Goal: Task Accomplishment & Management: Manage account settings

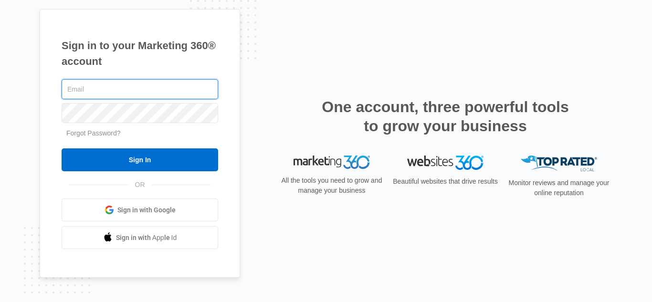
click at [120, 97] on input "text" at bounding box center [140, 89] width 156 height 20
type input "[EMAIL_ADDRESS][DOMAIN_NAME]"
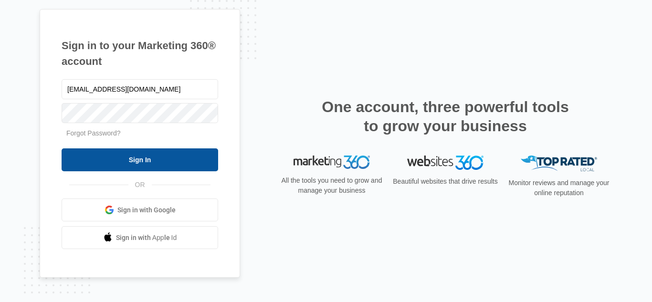
click at [152, 168] on input "Sign In" at bounding box center [140, 159] width 156 height 23
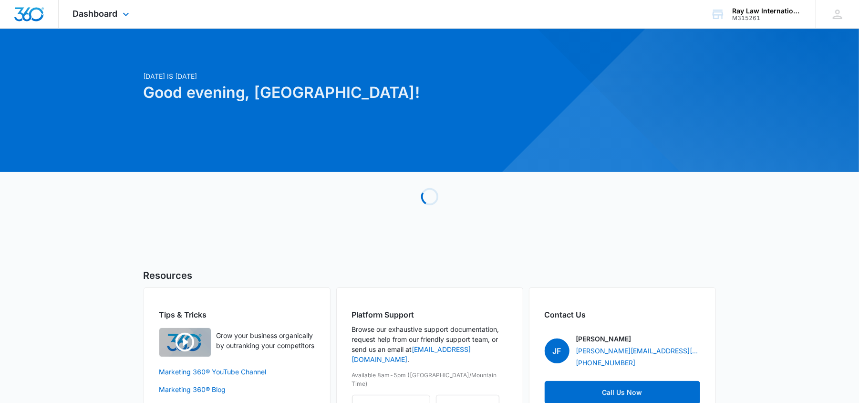
click at [90, 5] on div "Dashboard Apps Reputation Websites Forms CRM Email Social Content Ads Intellige…" at bounding box center [102, 14] width 87 height 28
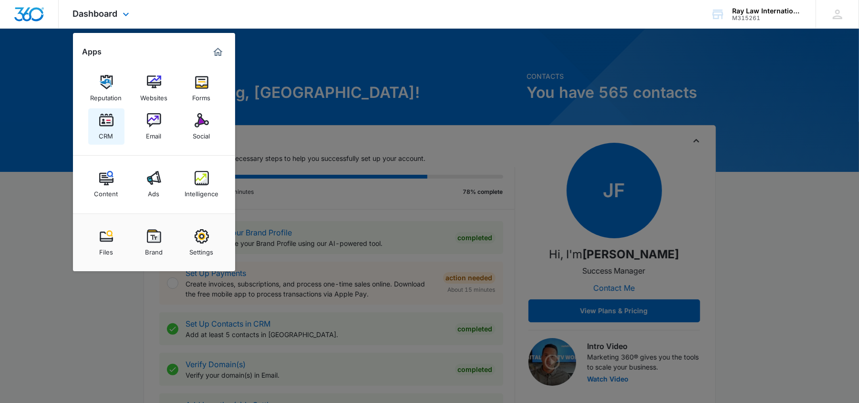
click at [100, 133] on div "CRM" at bounding box center [106, 133] width 14 height 12
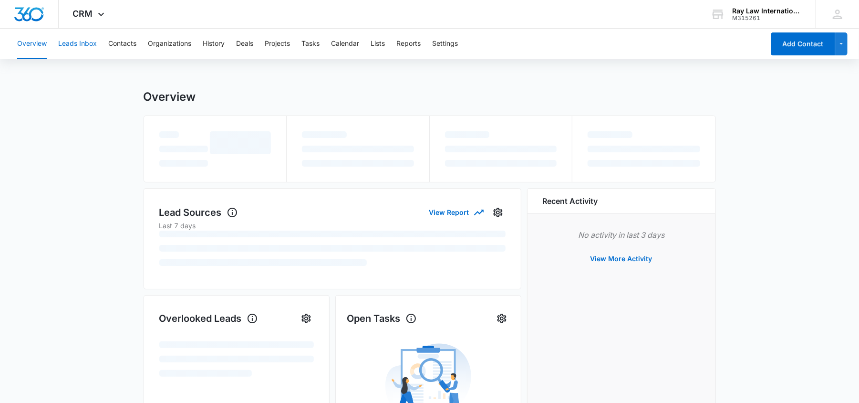
click at [94, 52] on button "Leads Inbox" at bounding box center [77, 44] width 39 height 31
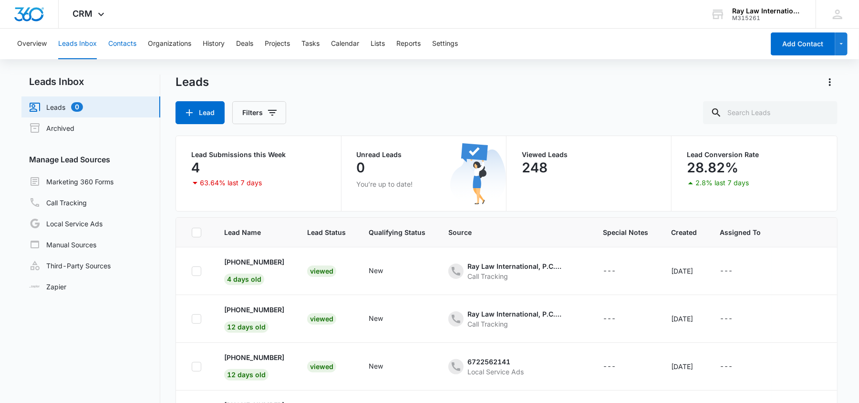
click at [133, 42] on button "Contacts" at bounding box center [122, 44] width 28 height 31
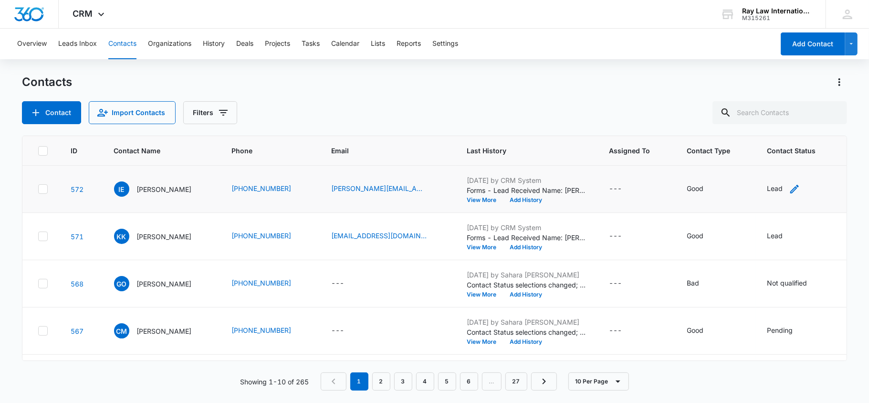
click at [794, 185] on icon "Contact Status - Lead - Select to Edit Field" at bounding box center [794, 188] width 11 height 11
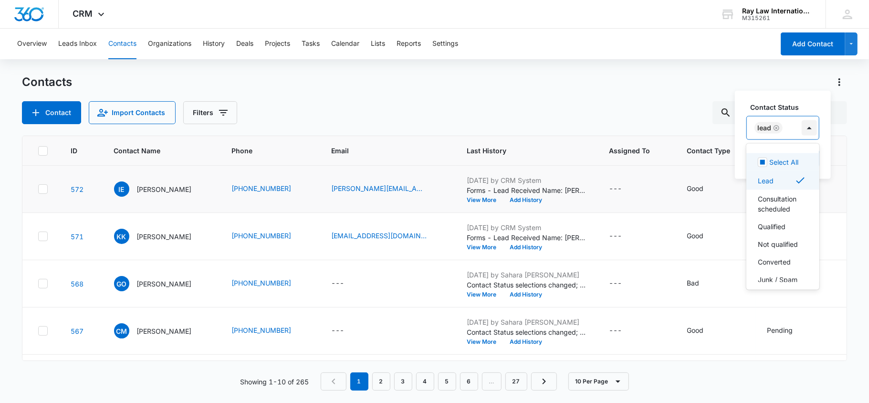
click at [811, 131] on div at bounding box center [809, 127] width 15 height 15
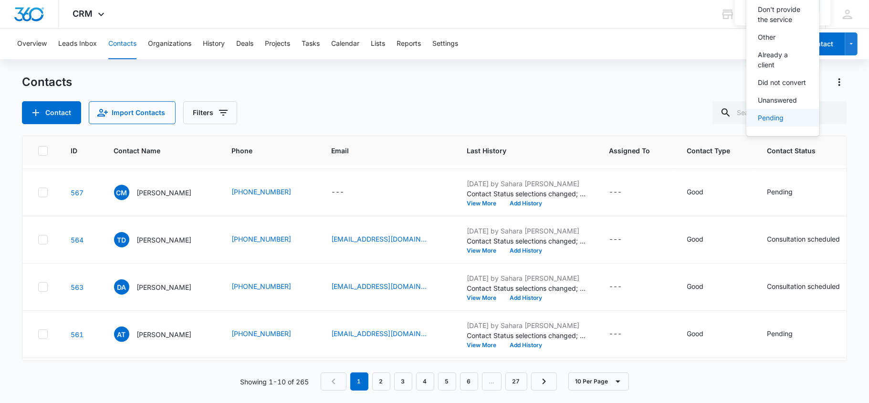
scroll to position [98, 0]
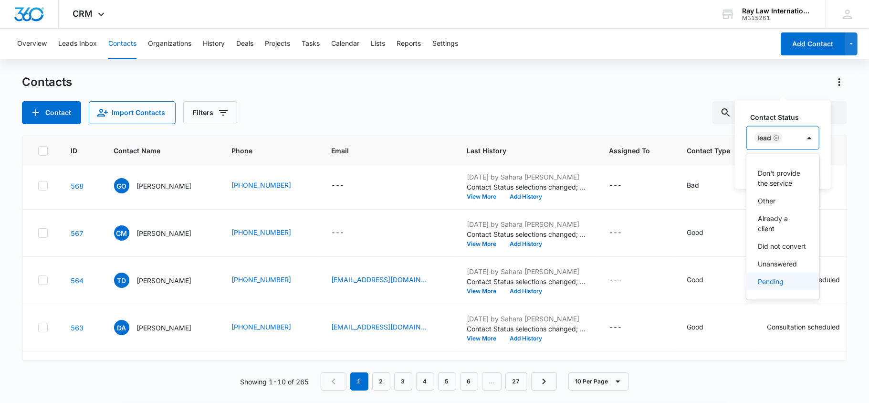
click at [774, 277] on p "Pending" at bounding box center [771, 281] width 26 height 10
click at [777, 136] on icon "Remove Lead" at bounding box center [776, 137] width 7 height 7
click at [825, 144] on div at bounding box center [822, 137] width 15 height 15
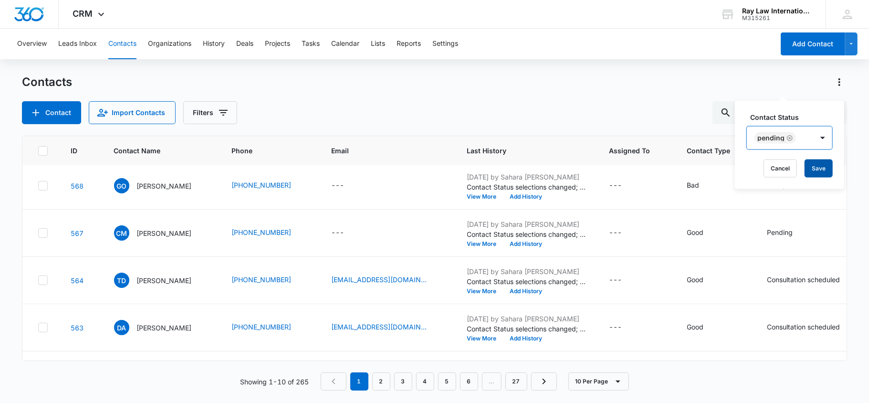
click at [823, 177] on button "Save" at bounding box center [818, 168] width 28 height 18
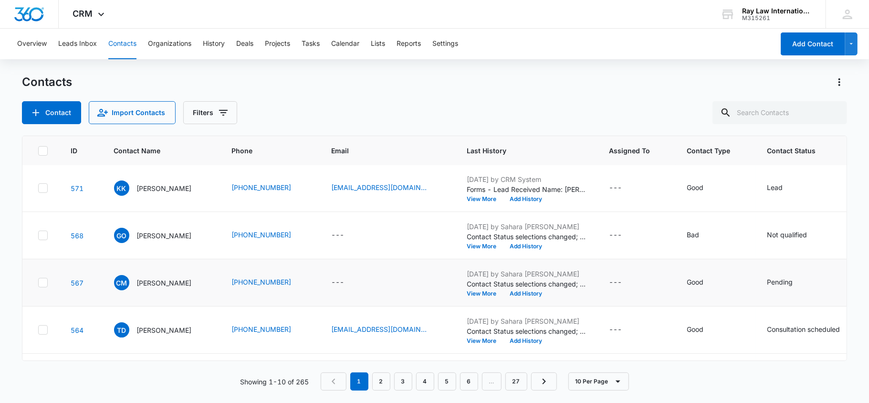
scroll to position [0, 0]
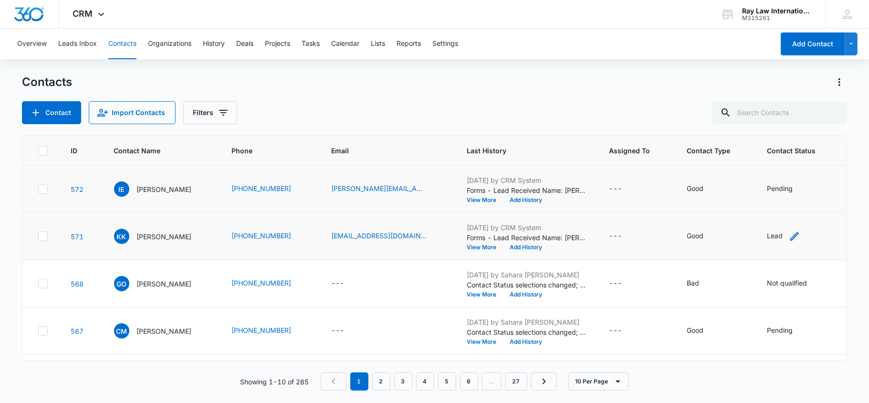
click at [792, 235] on icon "Contact Status - Lead - Select to Edit Field" at bounding box center [794, 235] width 11 height 11
click at [804, 171] on div at bounding box center [809, 174] width 15 height 15
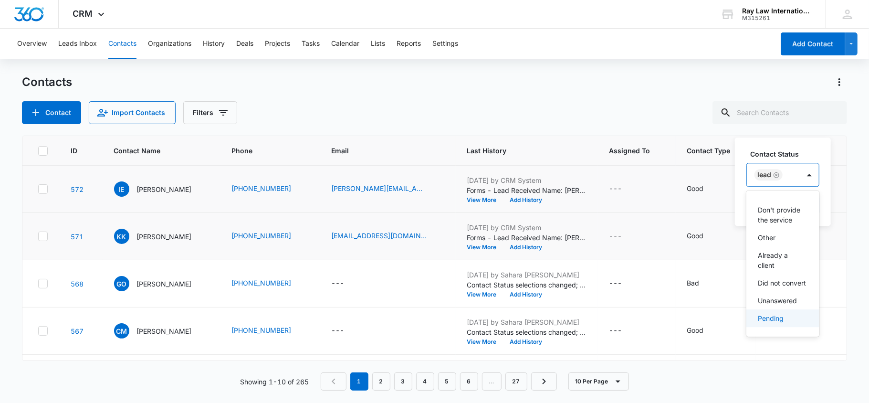
click at [769, 315] on p "Pending" at bounding box center [771, 318] width 26 height 10
click at [775, 174] on icon "Remove Lead" at bounding box center [776, 174] width 7 height 7
click at [823, 174] on div at bounding box center [822, 174] width 15 height 15
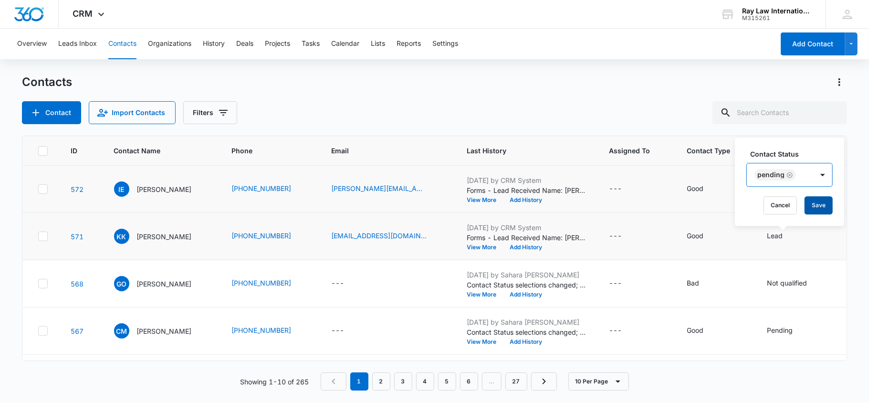
click at [821, 199] on button "Save" at bounding box center [818, 205] width 28 height 18
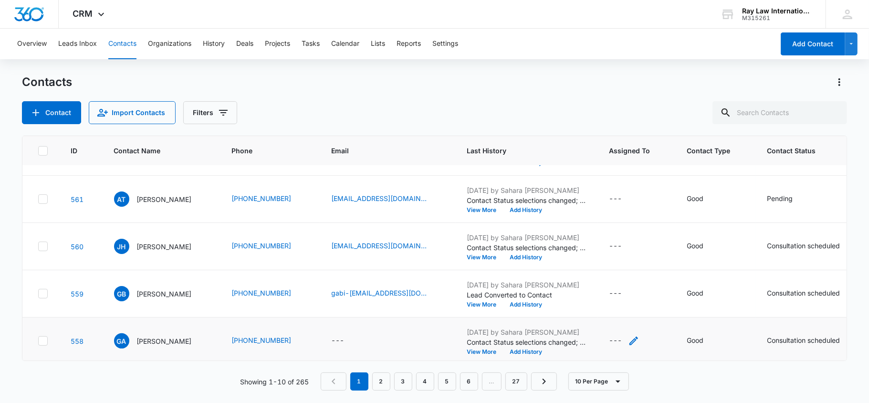
scroll to position [289, 0]
